Goal: Browse casually: Explore the website without a specific task or goal

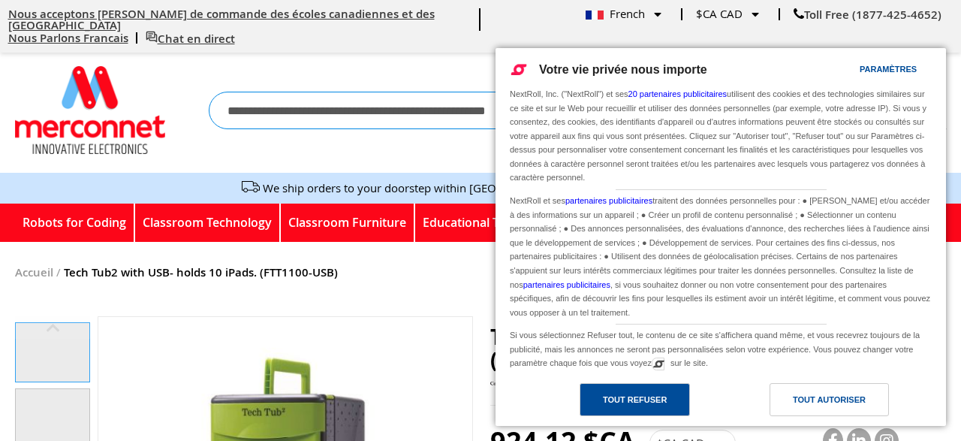
click at [676, 400] on div "Tout refuser" at bounding box center [635, 399] width 110 height 33
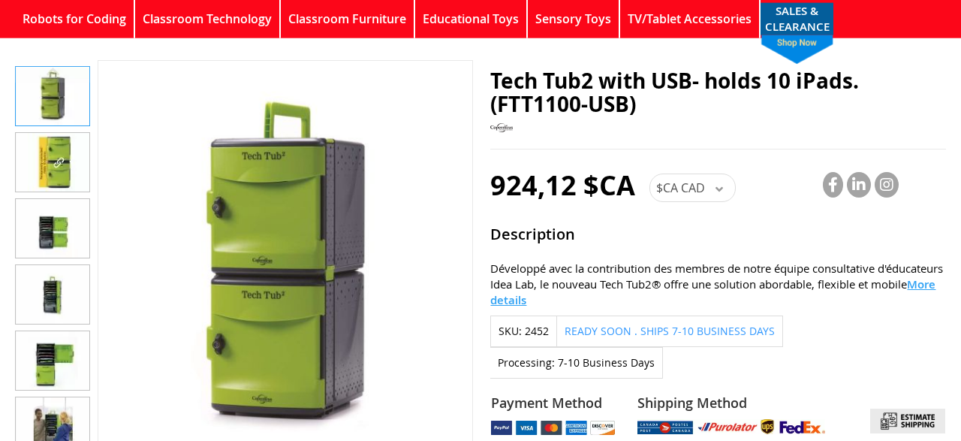
scroll to position [243, 0]
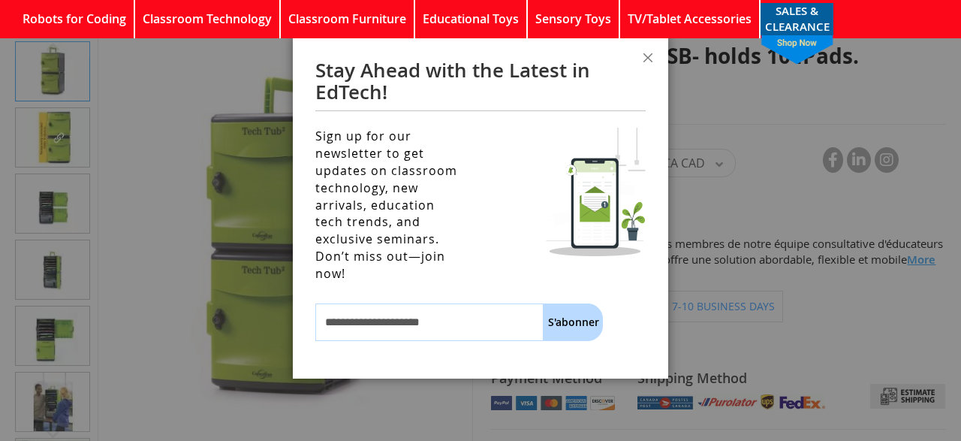
click at [109, 202] on div at bounding box center [480, 220] width 961 height 441
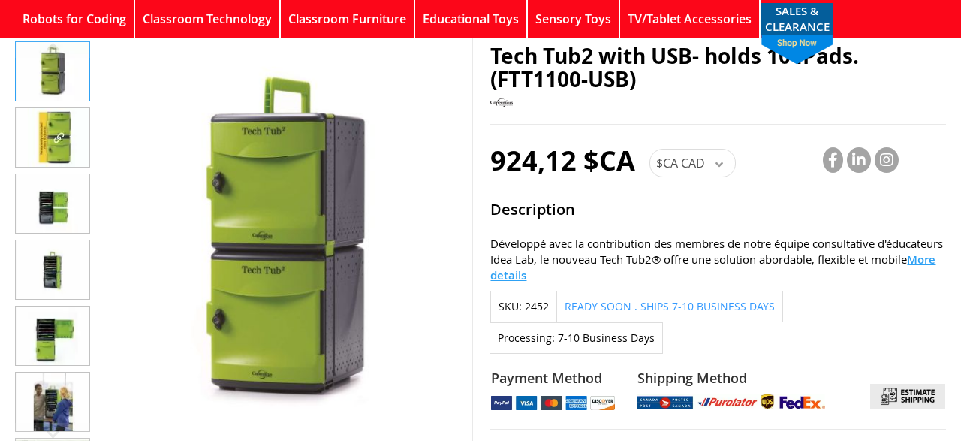
click at [57, 174] on img "Tech Tub2 with USB- holds 10 iPads. (FTT1100-USB)" at bounding box center [53, 203] width 74 height 59
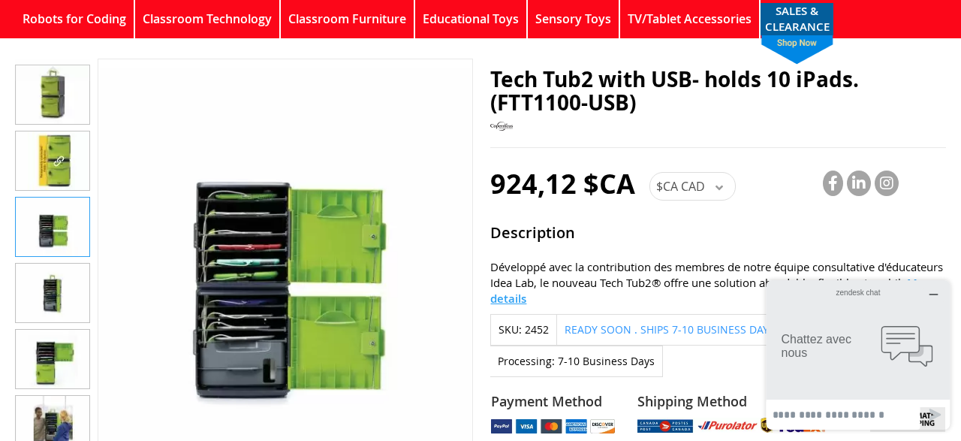
scroll to position [219, 0]
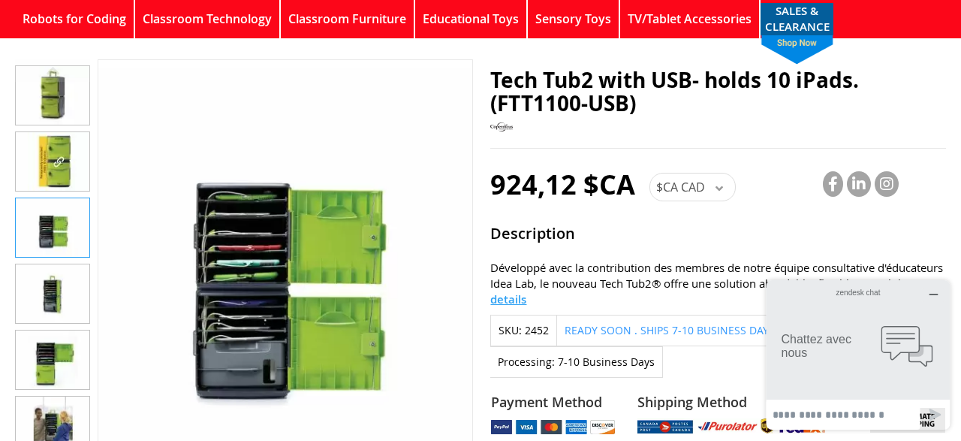
click at [54, 96] on img "Tech Tub2 with USB- holds 10 iPads. (FTT1100-USB)" at bounding box center [53, 95] width 74 height 59
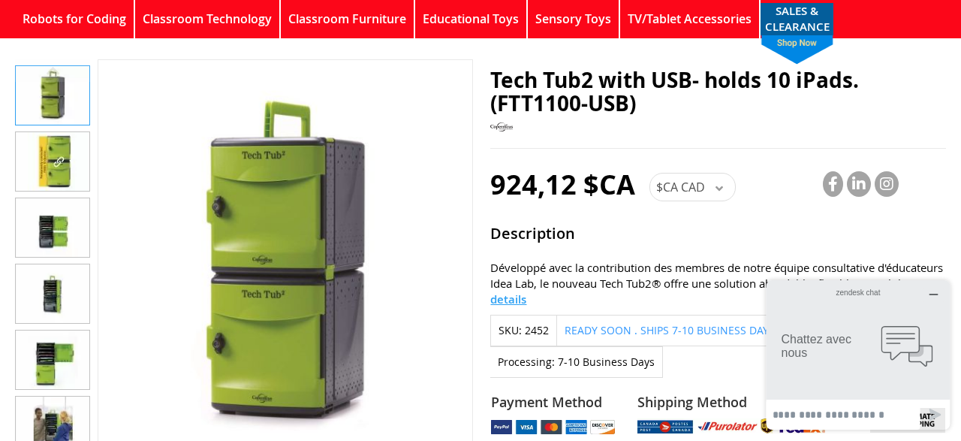
click at [50, 228] on img "Tech Tub2 with USB- holds 10 iPads. (FTT1100-USB)" at bounding box center [53, 227] width 74 height 59
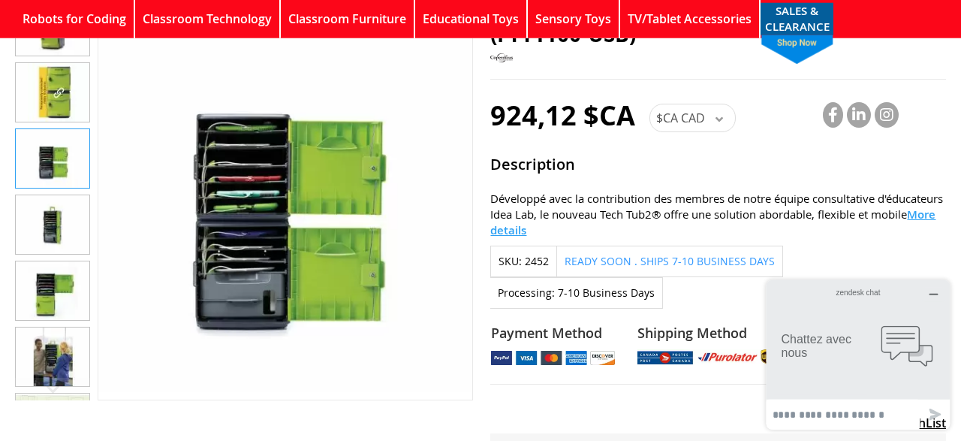
scroll to position [301, 0]
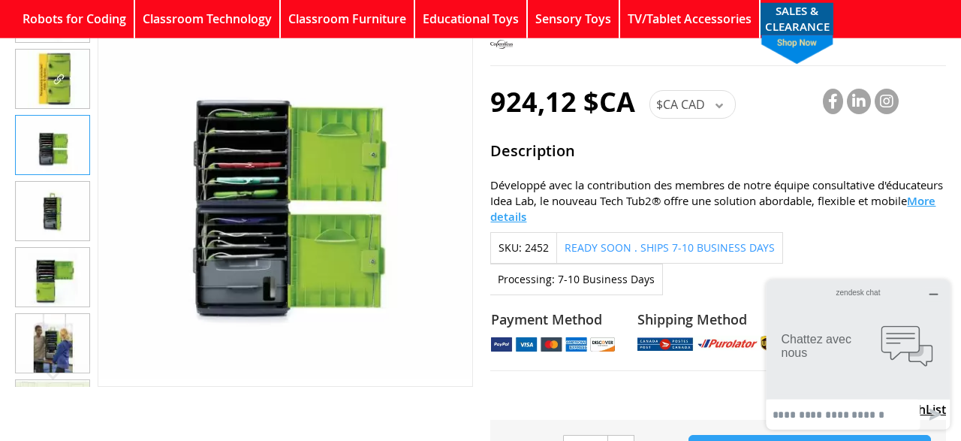
click at [51, 337] on img "Tech Tub2 with USB- holds 10 iPads. (FTT1100-USB)" at bounding box center [53, 343] width 74 height 59
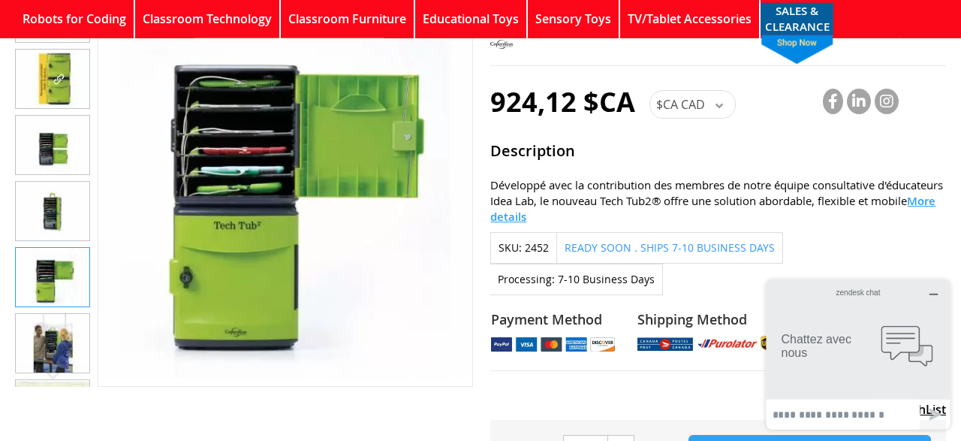
click at [61, 327] on img "Tech Tub2 with USB- holds 10 iPads. (FTT1100-USB)" at bounding box center [53, 343] width 74 height 59
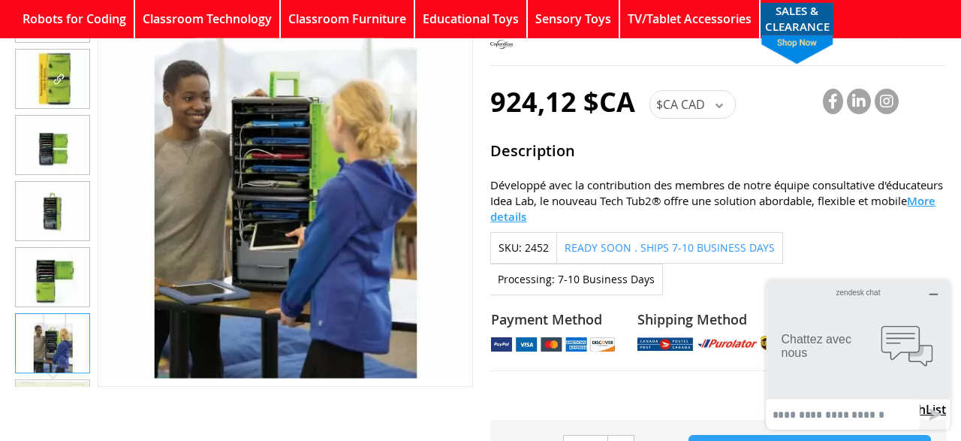
click at [43, 273] on img "Tech Tub2 with USB- holds 10 iPads. (FTT1100-USB)" at bounding box center [53, 277] width 74 height 59
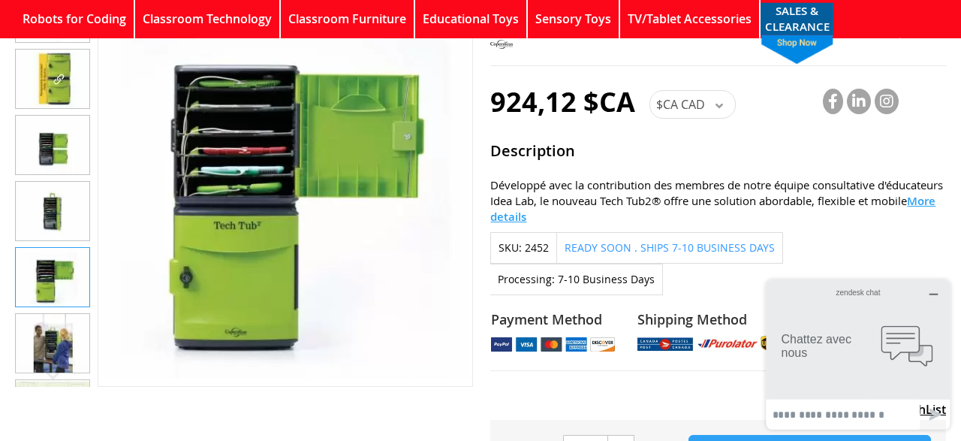
click at [53, 206] on img "Tech Tub2 with USB- holds 10 iPads. (FTT1100-USB)" at bounding box center [53, 211] width 74 height 59
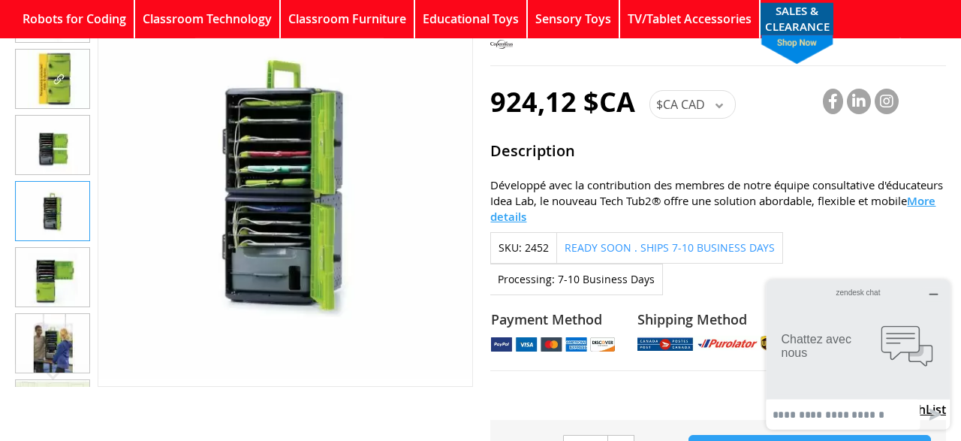
click at [50, 147] on img "Tech Tub2 with USB- holds 10 iPads. (FTT1100-USB)" at bounding box center [53, 145] width 74 height 59
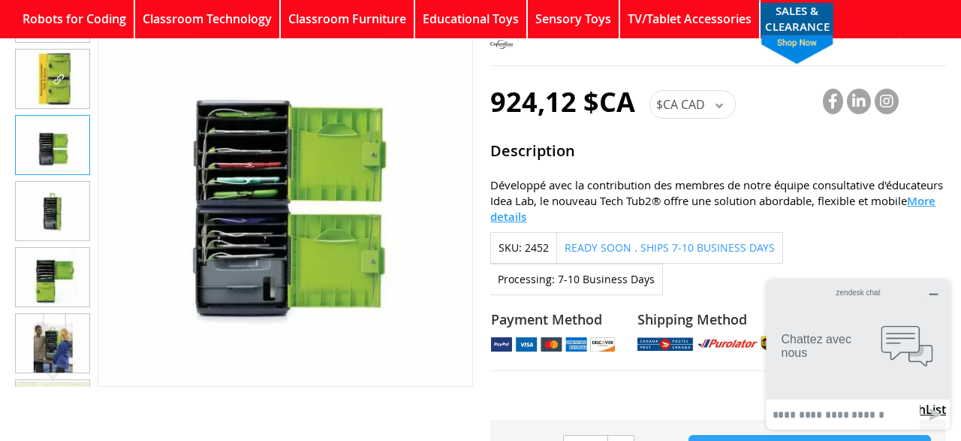
click at [50, 222] on img "Tech Tub2 with USB- holds 10 iPads. (FTT1100-USB)" at bounding box center [53, 211] width 74 height 59
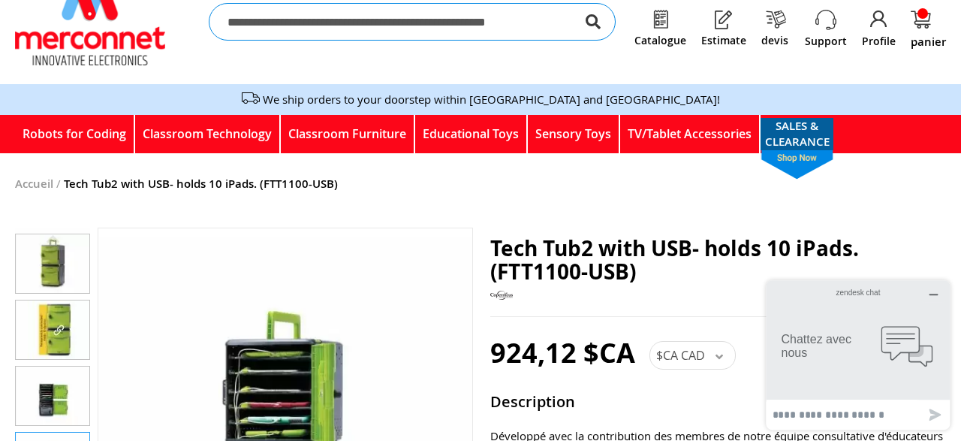
scroll to position [0, 0]
